Goal: Communication & Community: Participate in discussion

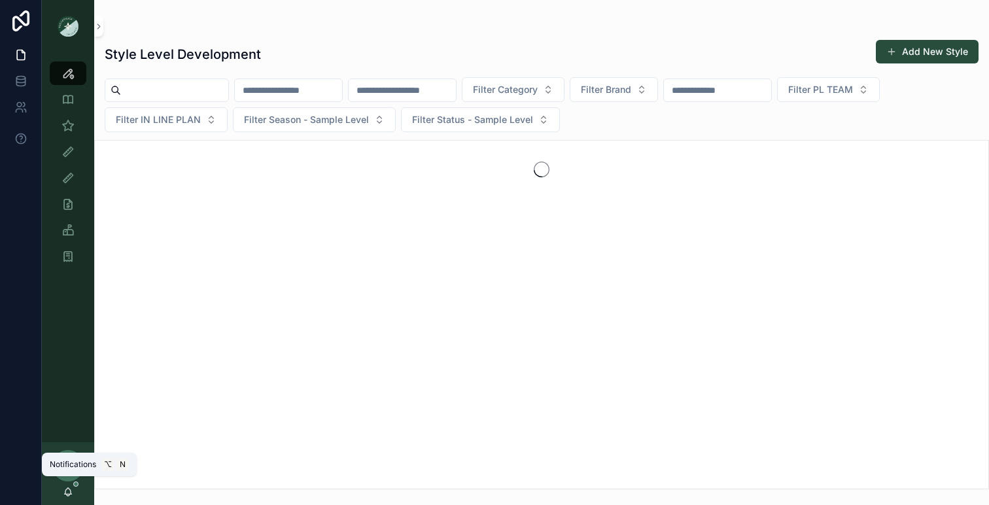
click at [65, 490] on icon "scrollable content" at bounding box center [68, 492] width 10 height 10
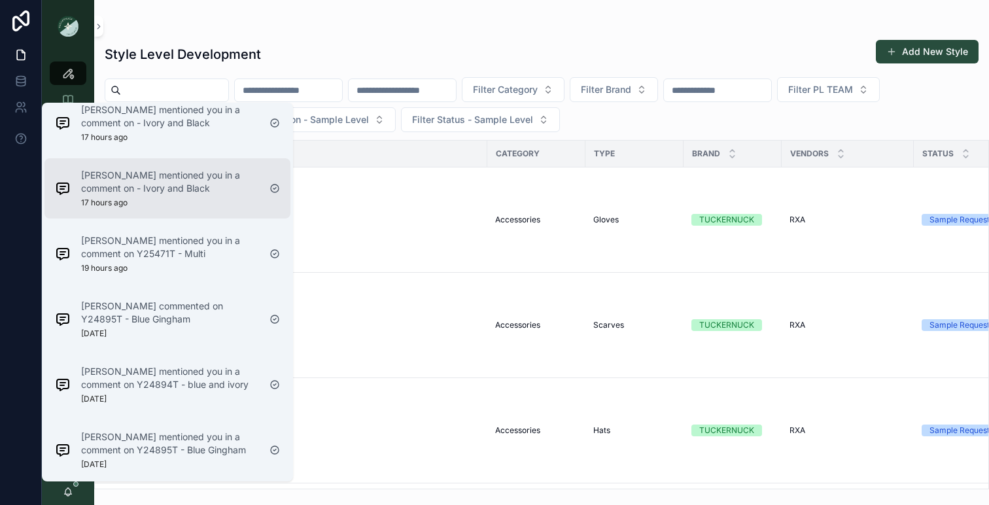
scroll to position [670, 0]
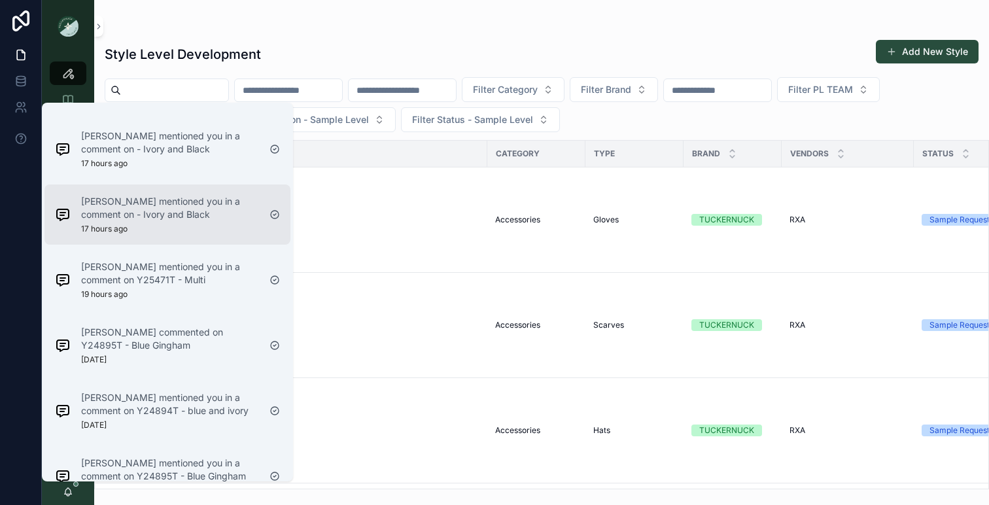
click at [169, 195] on p "[PERSON_NAME] mentioned you in a comment on - Ivory and Black" at bounding box center [170, 208] width 178 height 26
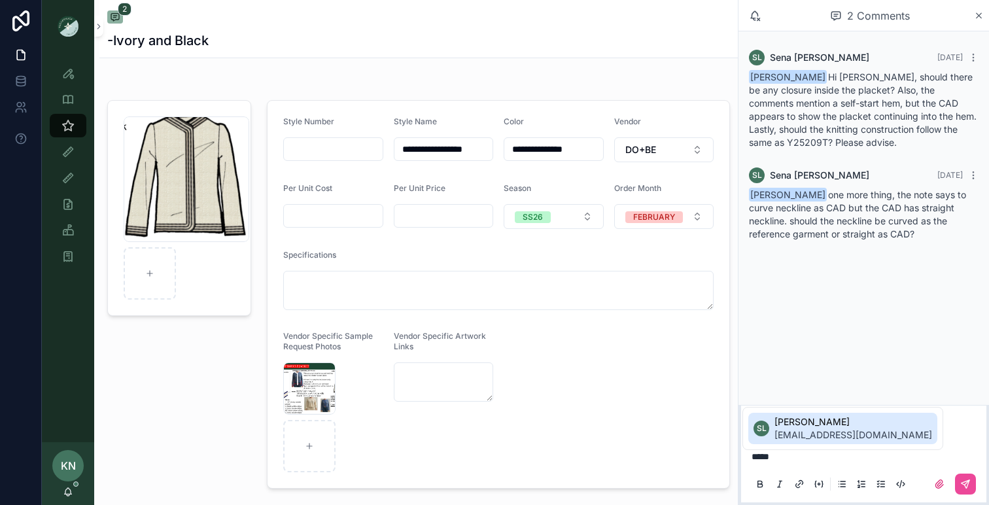
click at [808, 426] on span "[PERSON_NAME]" at bounding box center [853, 421] width 158 height 13
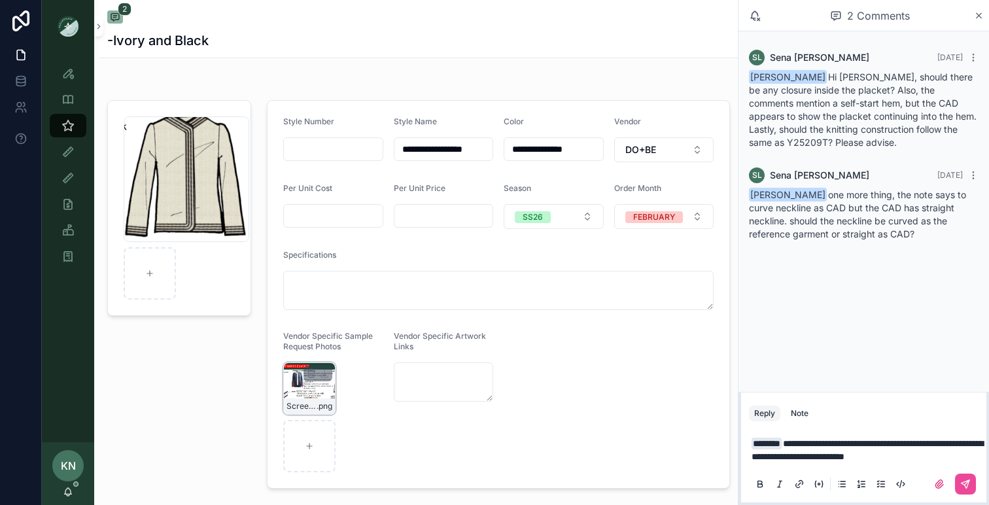
click at [306, 391] on div "Screenshot-2025-08-29-at-10.48.45-AM .png" at bounding box center [309, 388] width 52 height 52
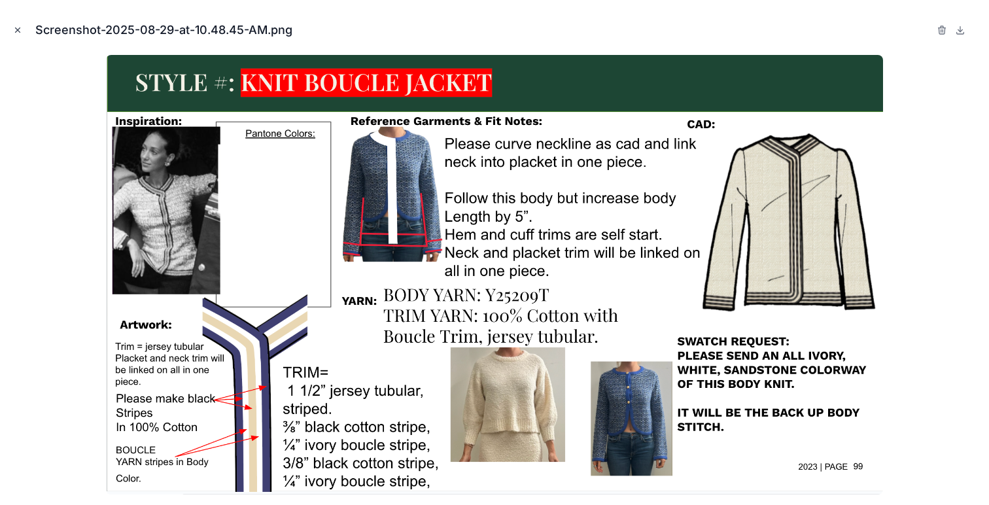
click at [20, 29] on icon "Close modal" at bounding box center [17, 30] width 9 height 9
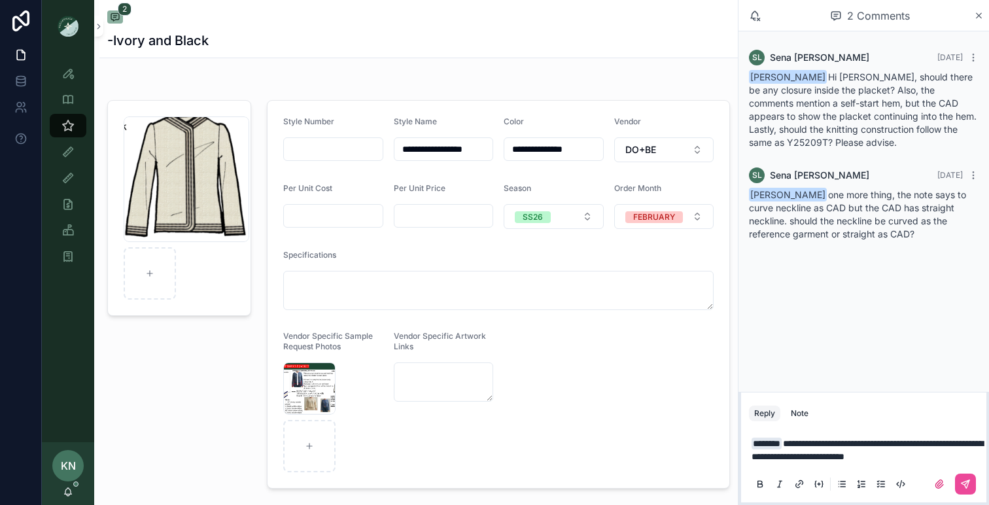
click at [949, 459] on p "**********" at bounding box center [867, 450] width 230 height 26
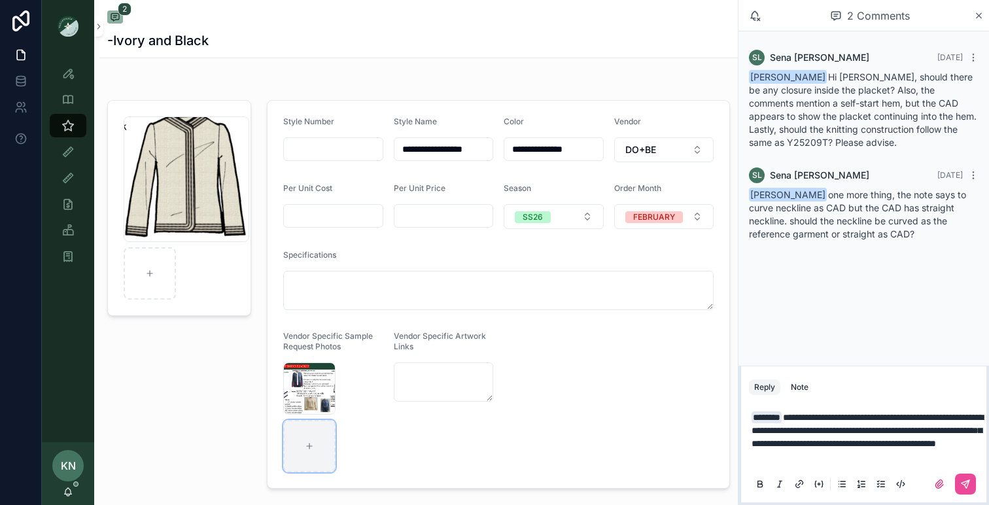
click at [318, 433] on div "scrollable content" at bounding box center [309, 446] width 52 height 52
type input "**********"
click at [959, 484] on button "scrollable content" at bounding box center [965, 484] width 21 height 21
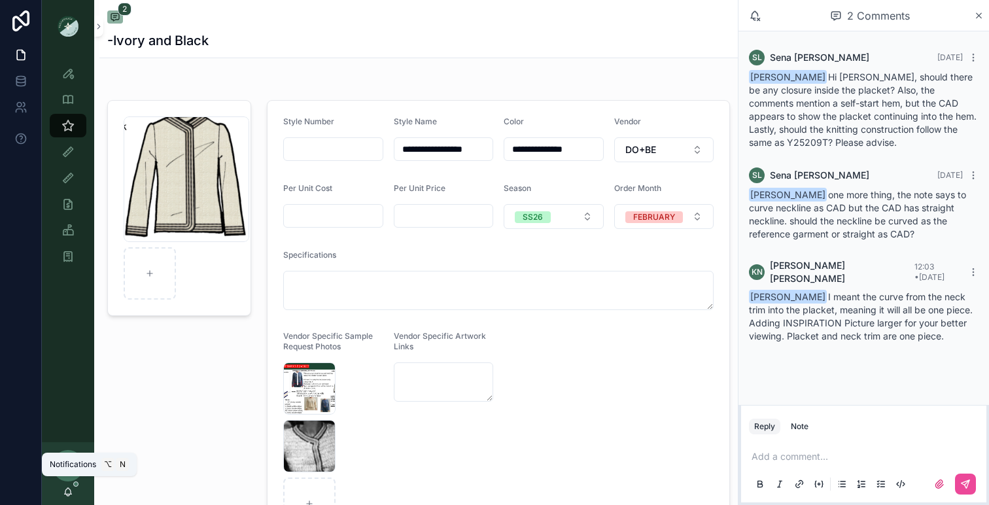
click at [71, 495] on icon "scrollable content" at bounding box center [68, 492] width 10 height 10
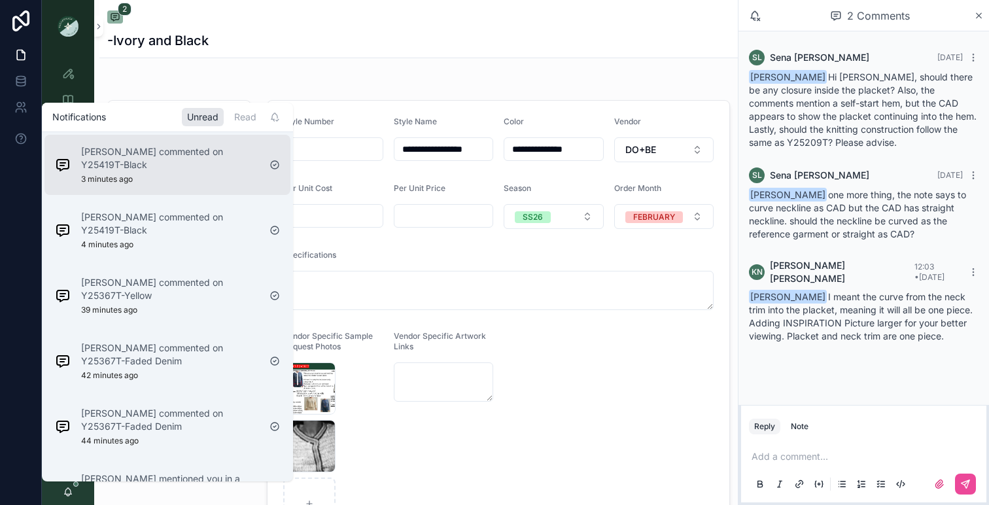
click at [154, 172] on div "[PERSON_NAME] commented on Y25419T-Black 3 minutes ago" at bounding box center [157, 165] width 215 height 50
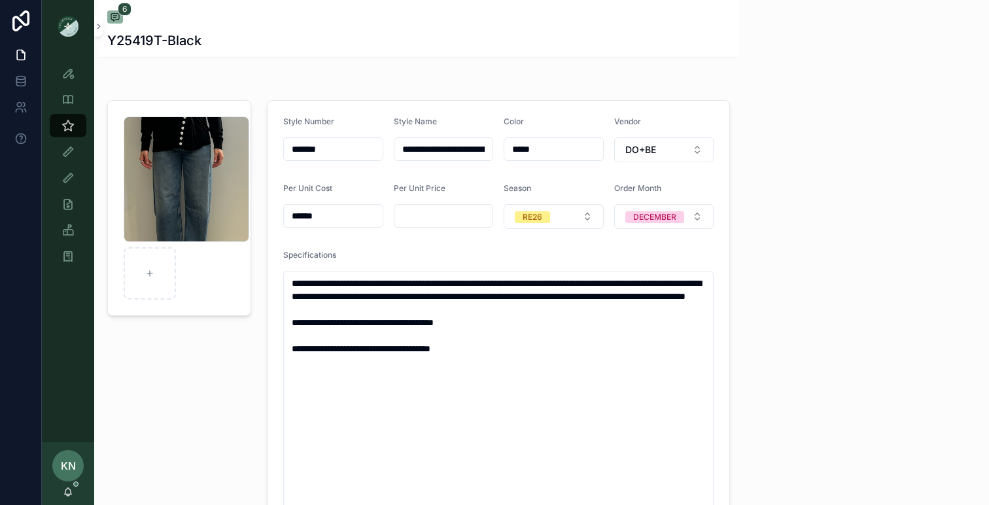
scroll to position [55, 0]
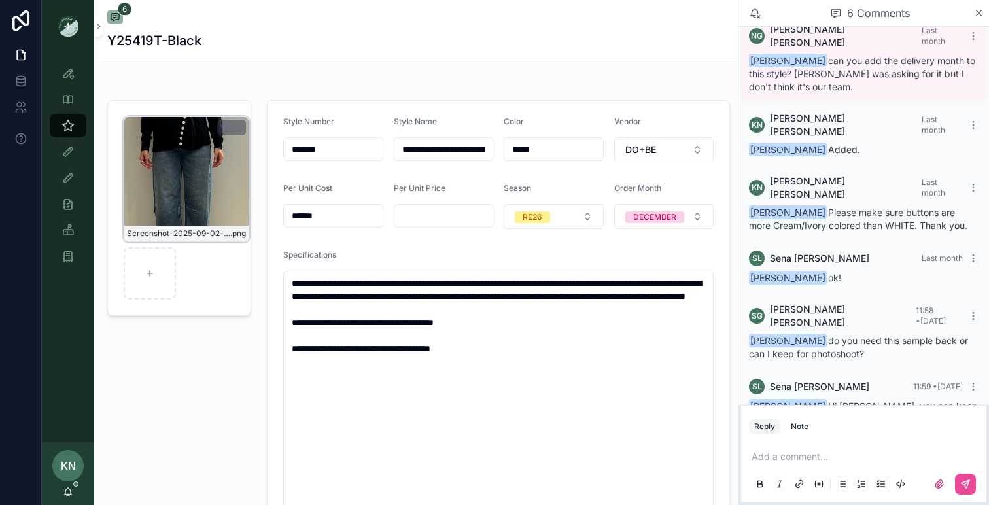
click at [180, 133] on div "Screenshot-2025-09-02-at-9.49.48-AM .png" at bounding box center [187, 179] width 126 height 126
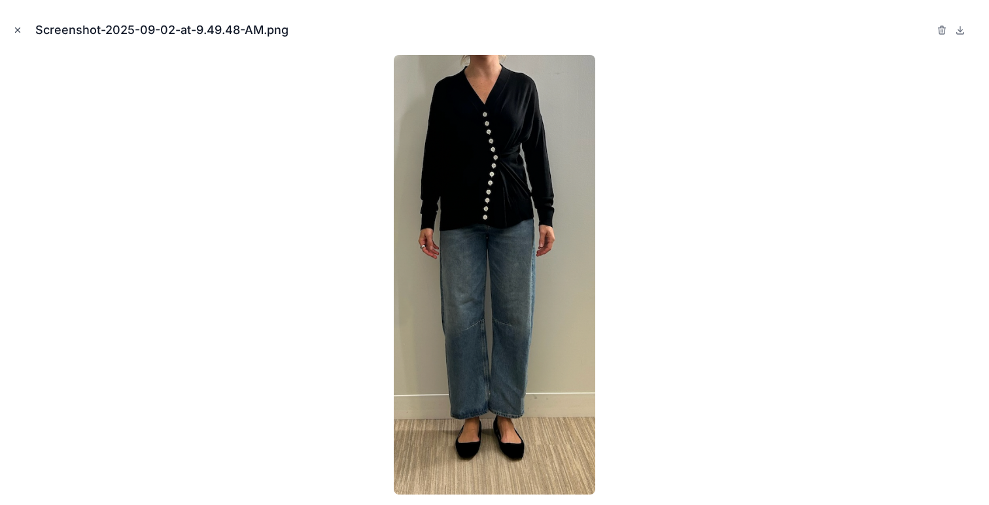
click at [18, 26] on icon "Close modal" at bounding box center [17, 30] width 9 height 9
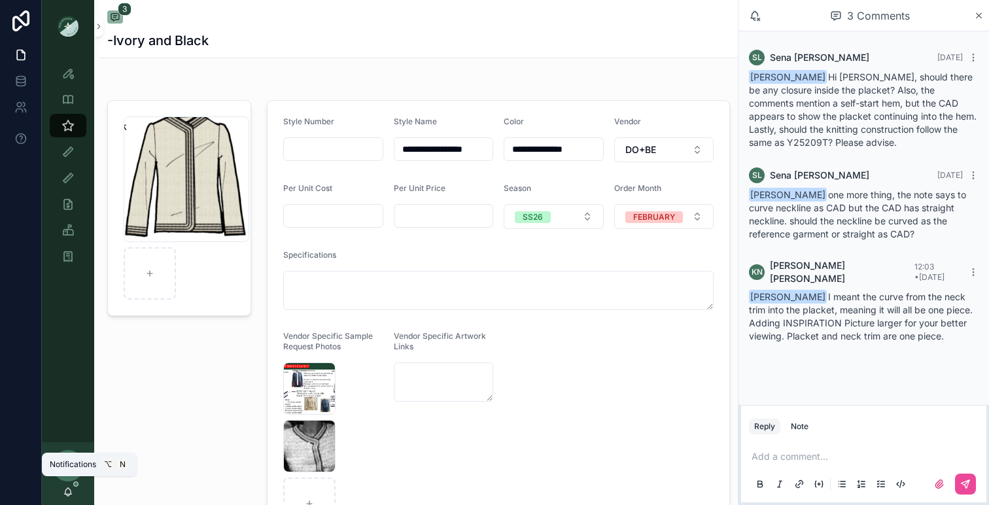
click at [73, 483] on span "scrollable content" at bounding box center [75, 483] width 5 height 5
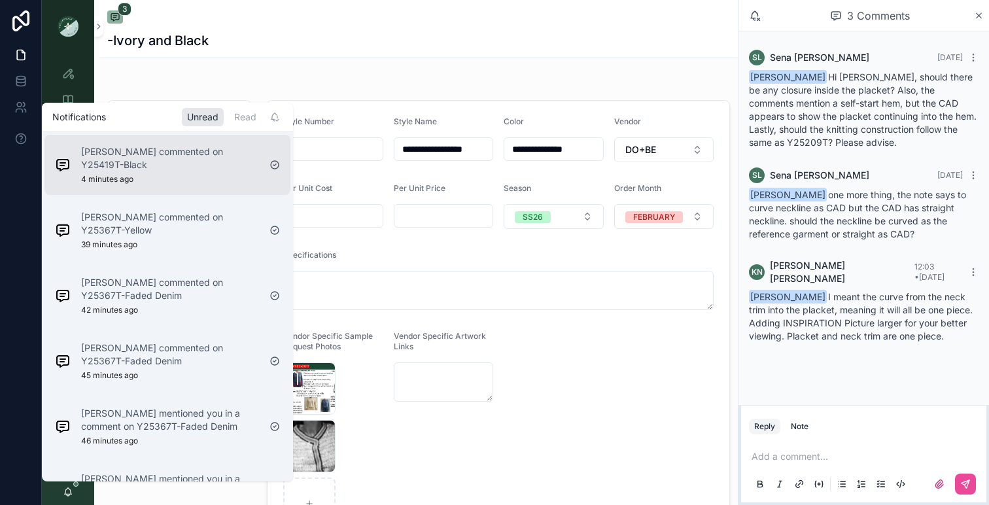
click at [137, 173] on div "[PERSON_NAME] commented on Y25419T-Black 4 minutes ago" at bounding box center [170, 164] width 178 height 39
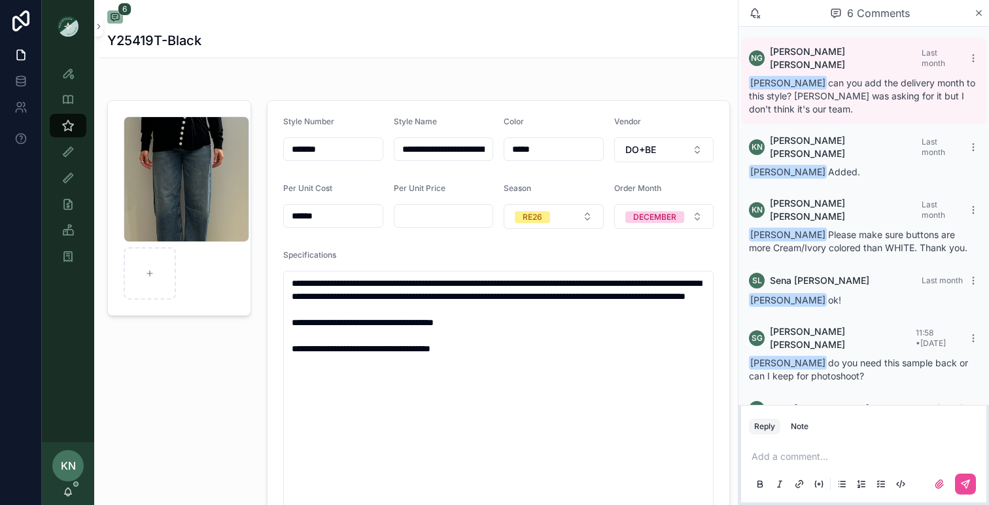
scroll to position [22, 0]
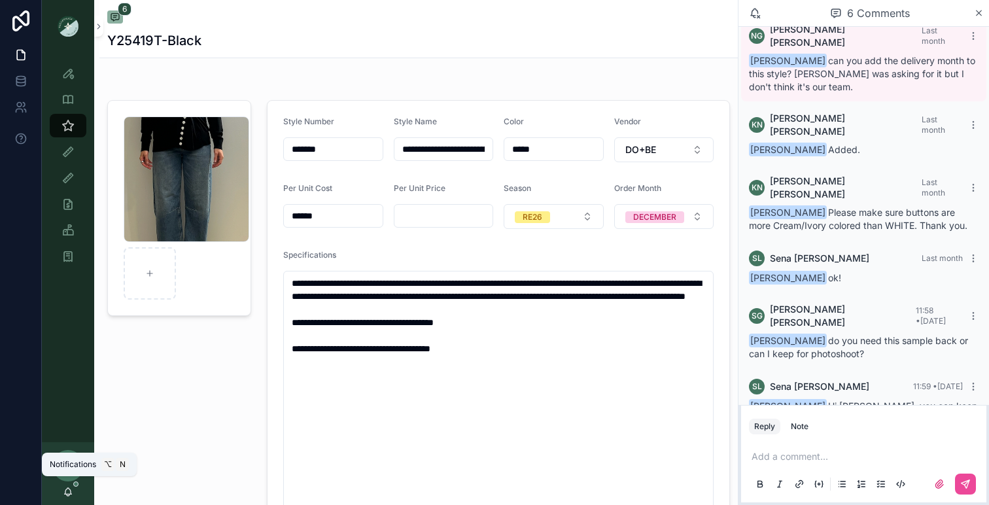
click at [71, 493] on icon "scrollable content" at bounding box center [68, 491] width 7 height 6
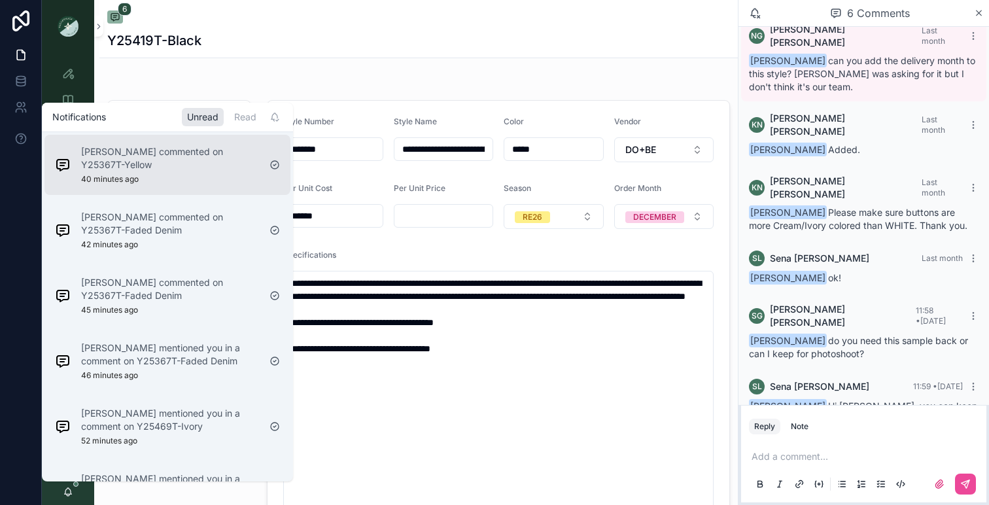
click at [143, 178] on div "[PERSON_NAME] commented on Y25367T-Yellow 40 minutes ago" at bounding box center [170, 164] width 178 height 39
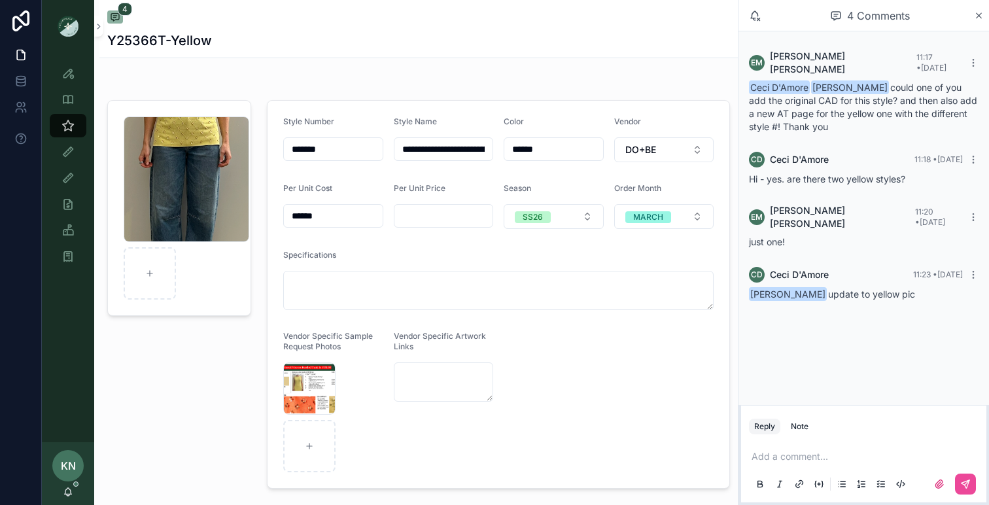
click at [69, 497] on div "KN [PERSON_NAME]" at bounding box center [68, 473] width 52 height 63
click at [73, 489] on icon "scrollable content" at bounding box center [68, 492] width 10 height 10
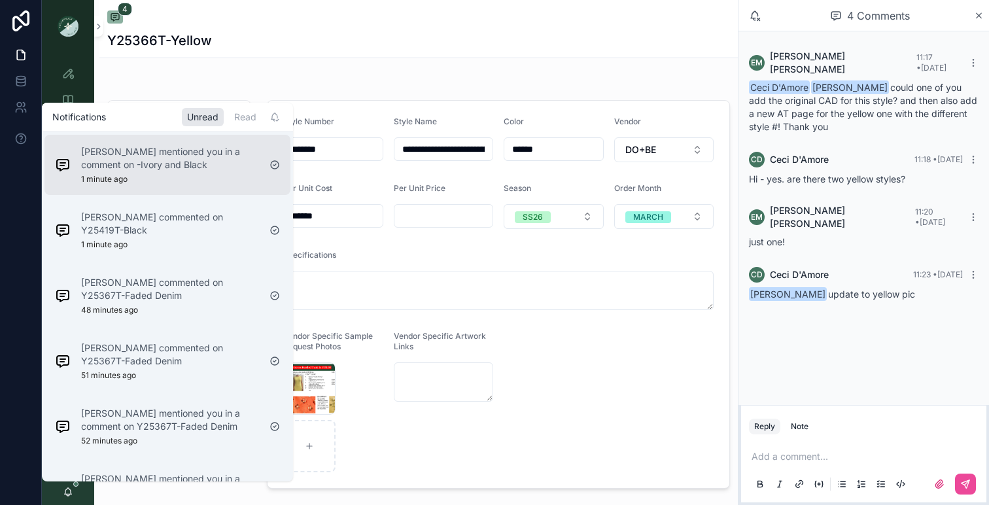
click at [164, 180] on div "[PERSON_NAME] mentioned you in a comment on -Ivory and Black 1 minute ago" at bounding box center [170, 164] width 178 height 39
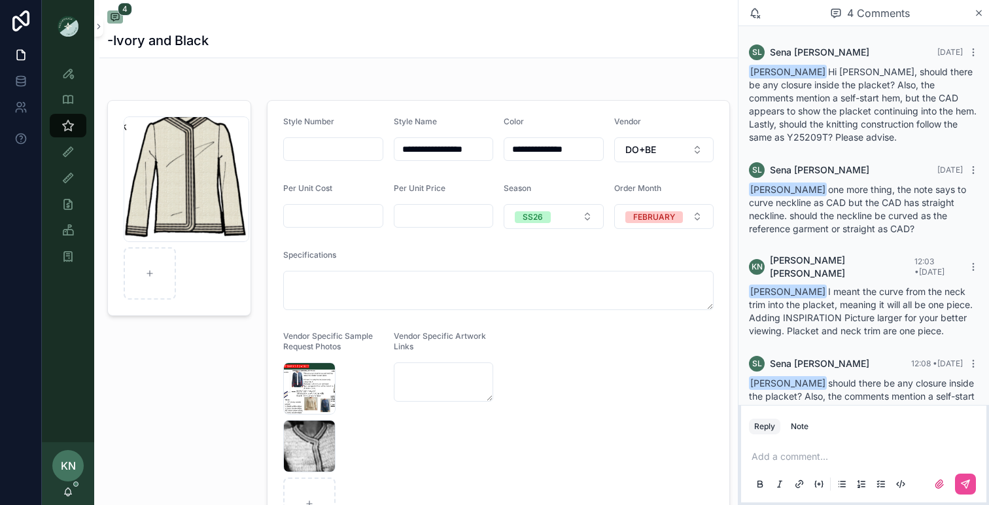
scroll to position [59, 0]
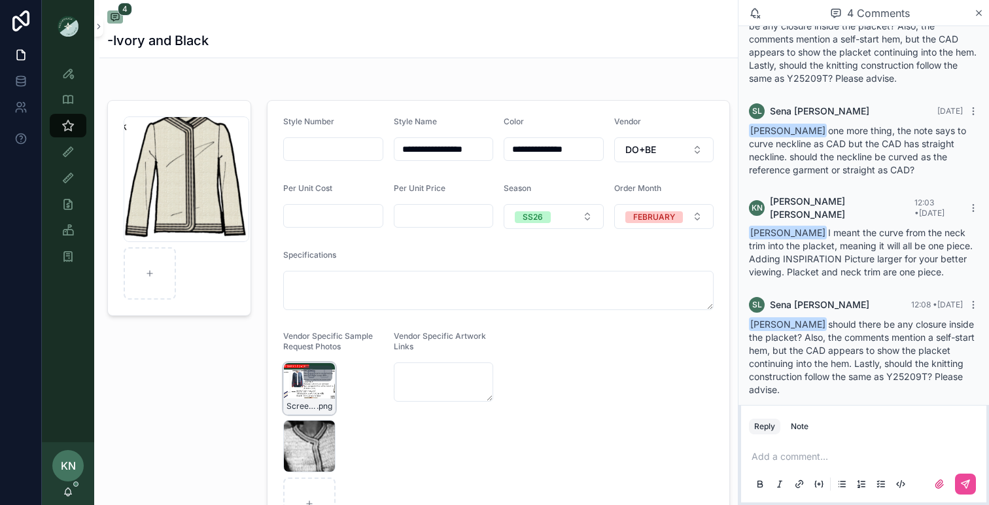
click at [300, 391] on div "Screenshot-2025-08-29-at-10.48.45-AM .png" at bounding box center [309, 388] width 52 height 52
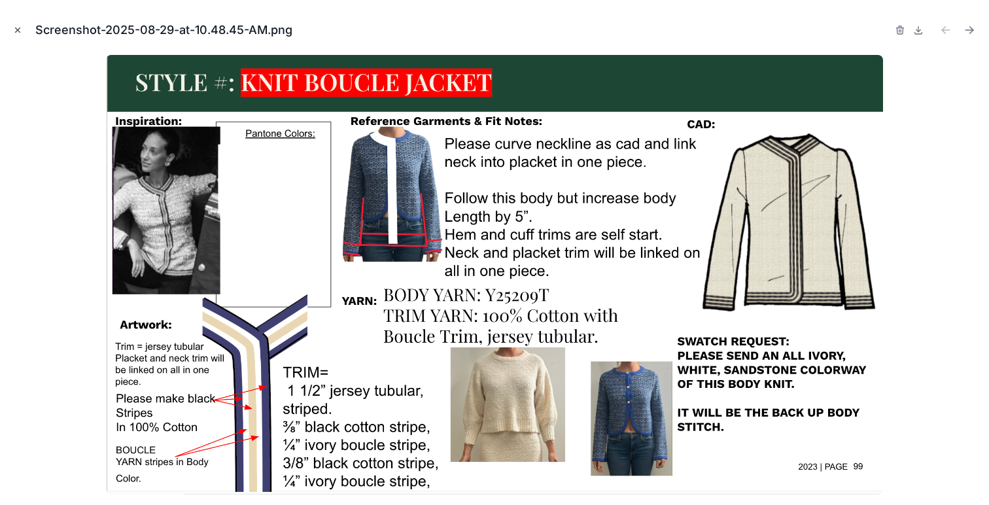
click at [14, 28] on icon "Close modal" at bounding box center [17, 30] width 9 height 9
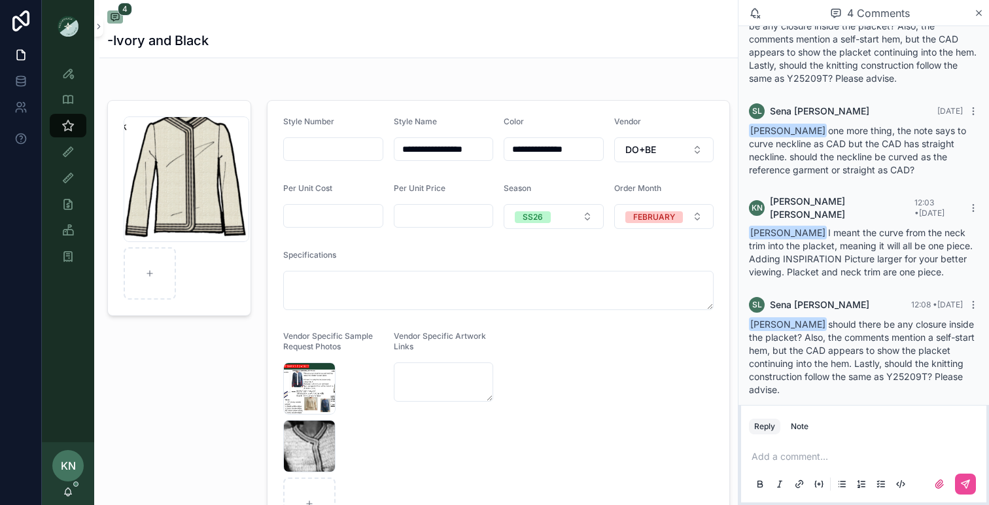
click at [765, 455] on p "scrollable content" at bounding box center [867, 456] width 230 height 13
click at [313, 394] on div "Screenshot-2025-08-29-at-10.48.45-AM .png" at bounding box center [309, 388] width 52 height 52
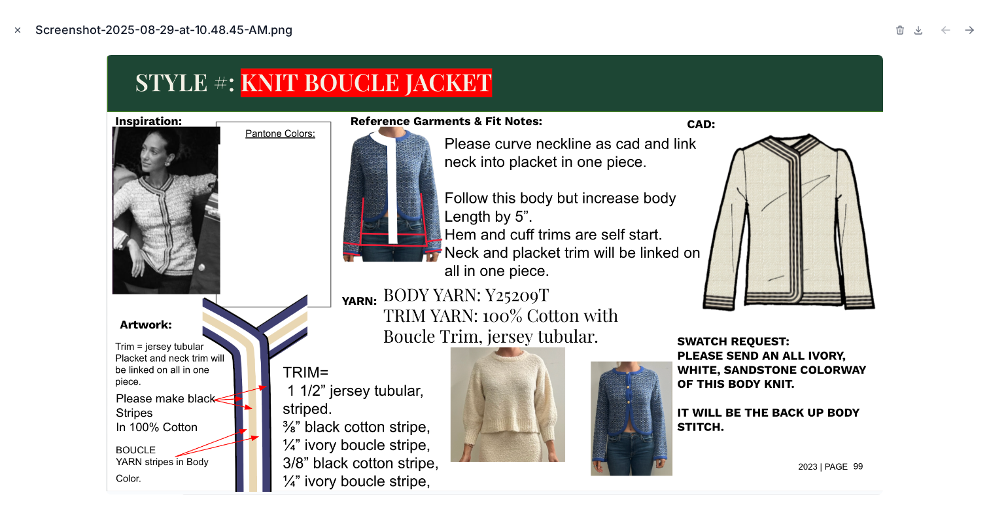
click at [16, 27] on icon "Close modal" at bounding box center [17, 30] width 9 height 9
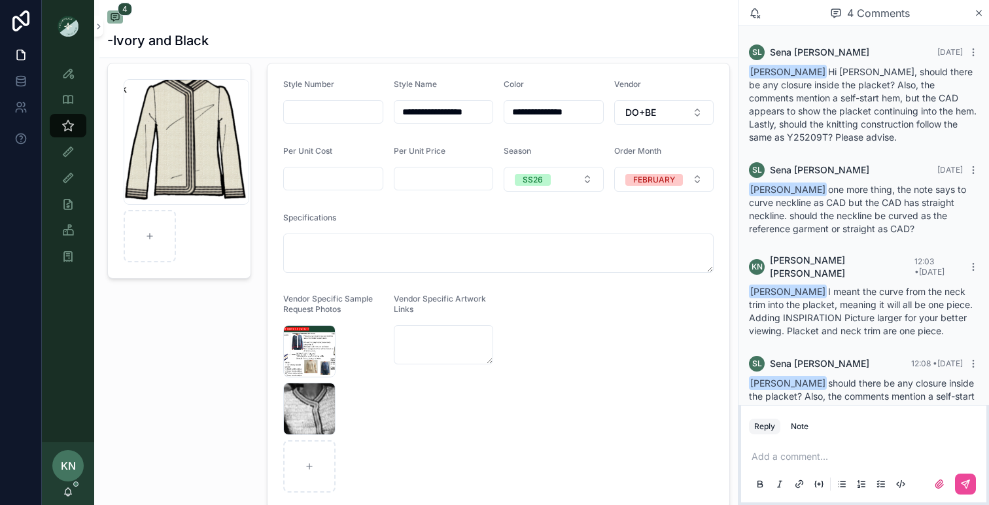
scroll to position [41, 0]
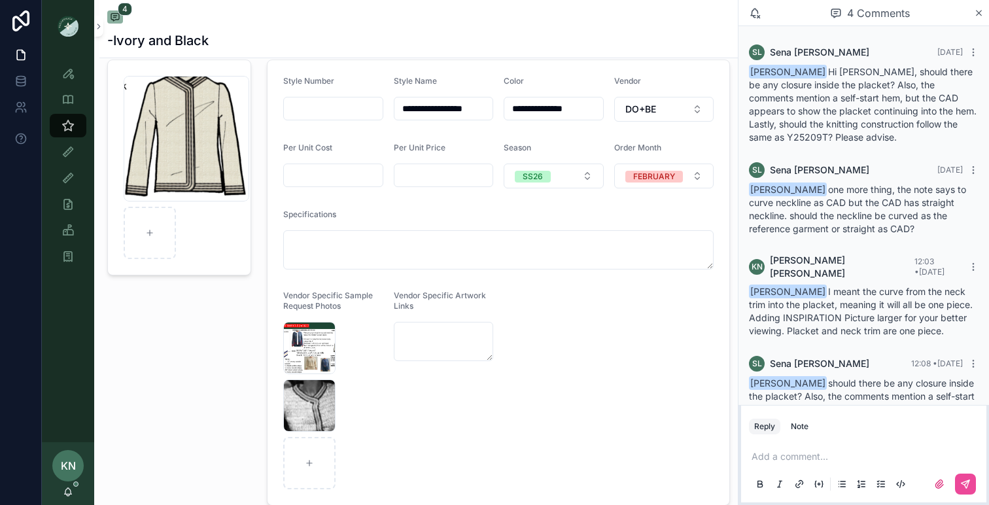
click at [774, 462] on p "scrollable content" at bounding box center [867, 456] width 230 height 13
click at [846, 434] on span "[EMAIL_ADDRESS][DOMAIN_NAME]" at bounding box center [853, 434] width 158 height 13
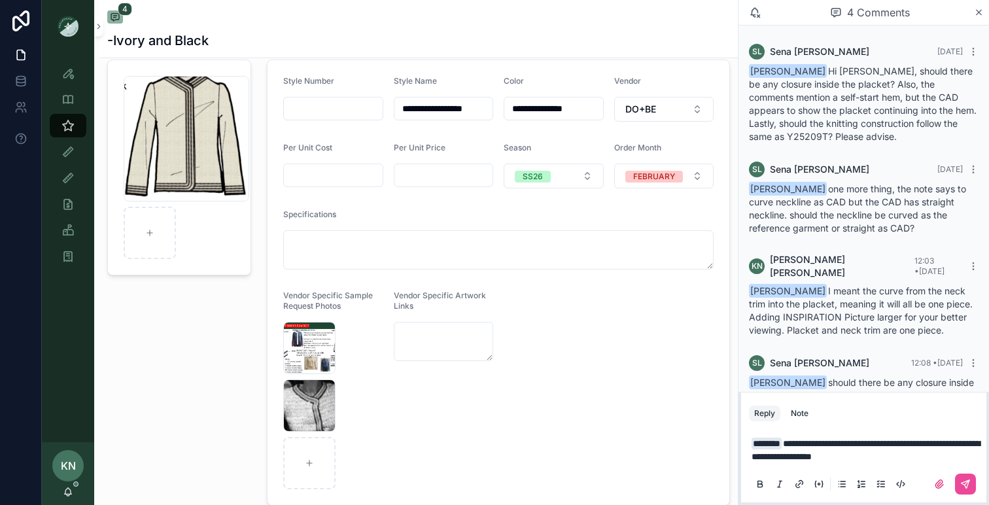
click at [877, 444] on span "**********" at bounding box center [866, 450] width 228 height 22
click at [968, 445] on p "**********" at bounding box center [867, 450] width 230 height 26
click at [942, 453] on p "**********" at bounding box center [867, 450] width 230 height 26
